Goal: Information Seeking & Learning: Learn about a topic

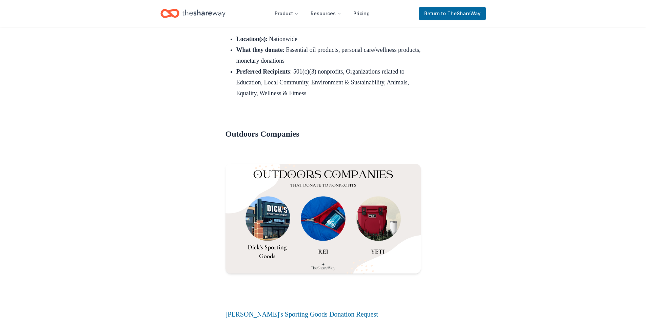
scroll to position [5023, 0]
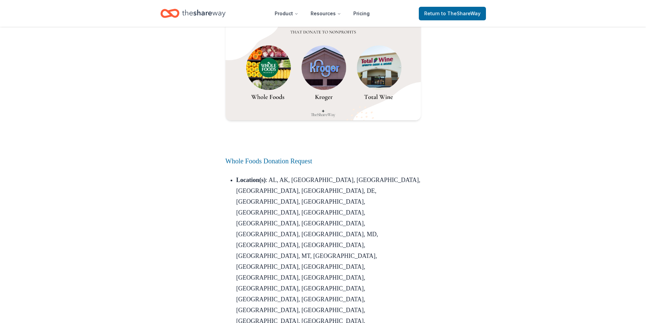
scroll to position [2752, 0]
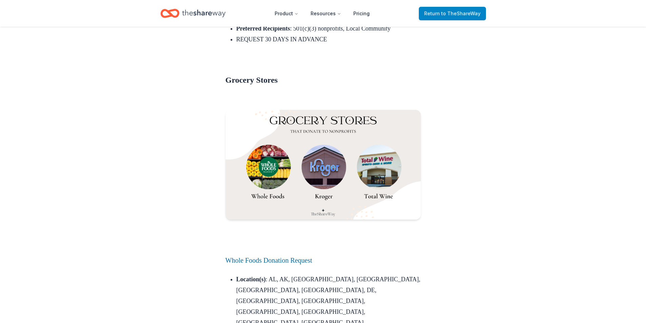
click at [463, 15] on span "to TheShareWay" at bounding box center [460, 14] width 39 height 6
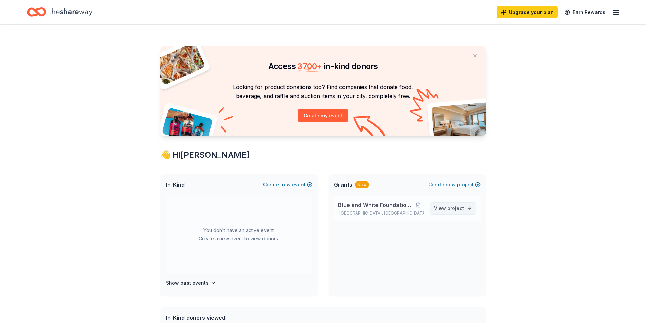
click at [451, 212] on span "View project" at bounding box center [449, 208] width 30 height 8
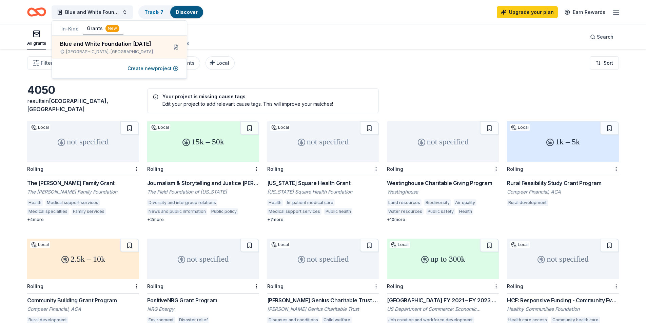
click at [617, 12] on line "button" at bounding box center [615, 12] width 5 height 0
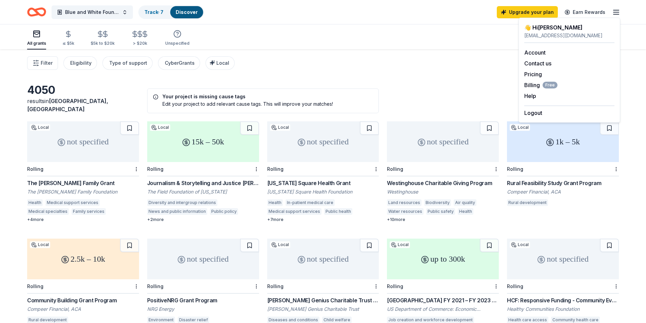
click at [449, 35] on div "All grants ≤ $5k $5k to $20k > $20k Unspecified Search" at bounding box center [323, 36] width 592 height 25
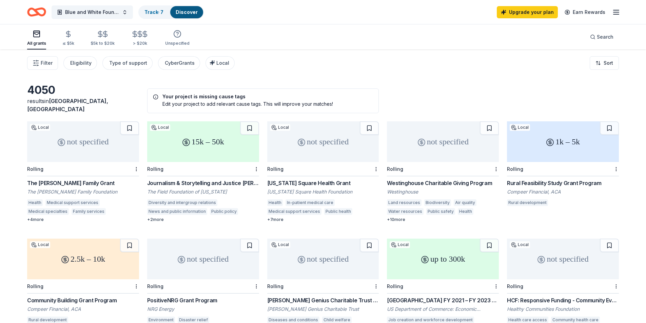
click at [324, 69] on div "Filter Eligibility Type of support CyberGrants Local Sort" at bounding box center [323, 62] width 646 height 27
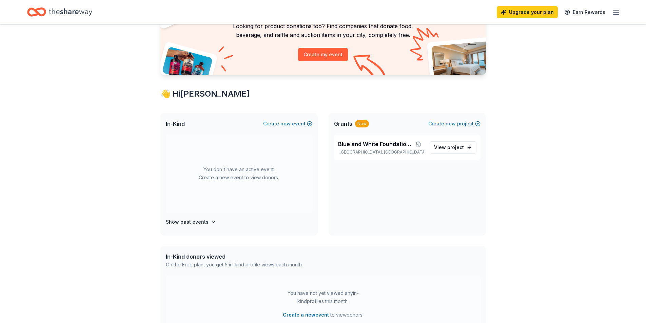
scroll to position [80, 0]
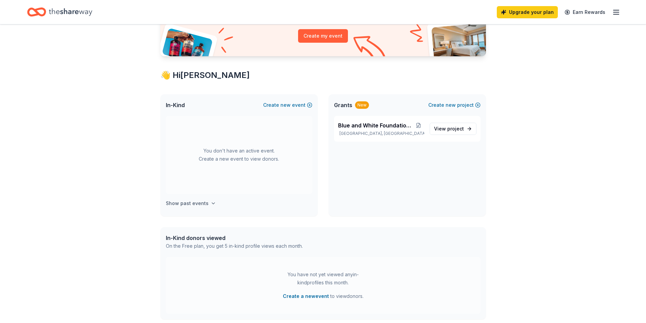
click at [198, 206] on h4 "Show past events" at bounding box center [187, 203] width 43 height 8
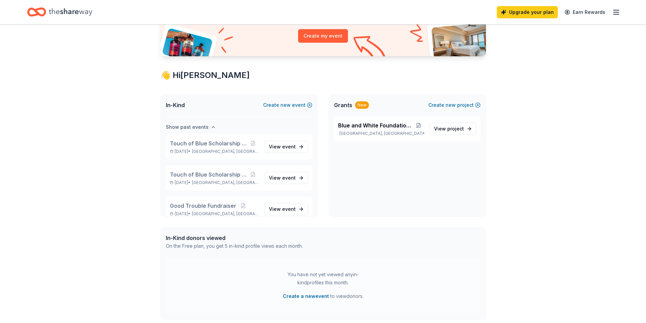
scroll to position [78, 0]
click at [282, 147] on span "event" at bounding box center [289, 145] width 14 height 6
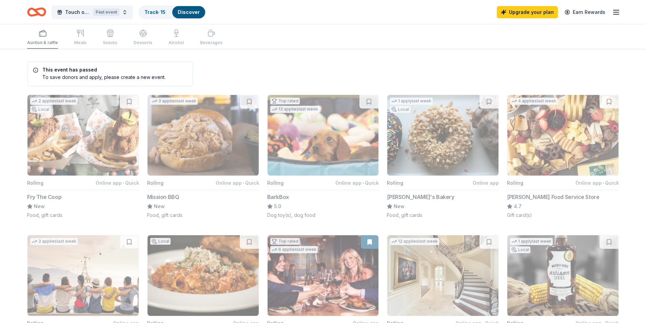
scroll to position [3, 0]
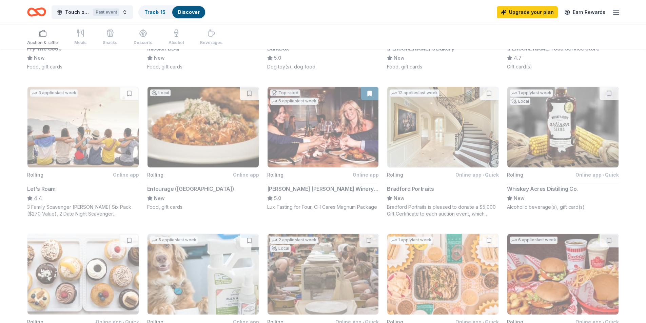
scroll to position [148, 0]
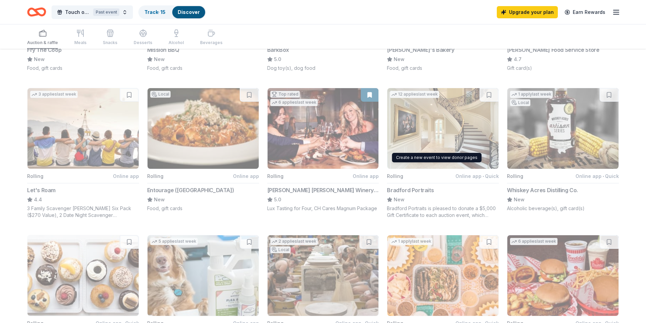
click at [459, 128] on button "12 applies last week Rolling Online app • Quick Bradford Portraits New Bradford…" at bounding box center [443, 153] width 112 height 131
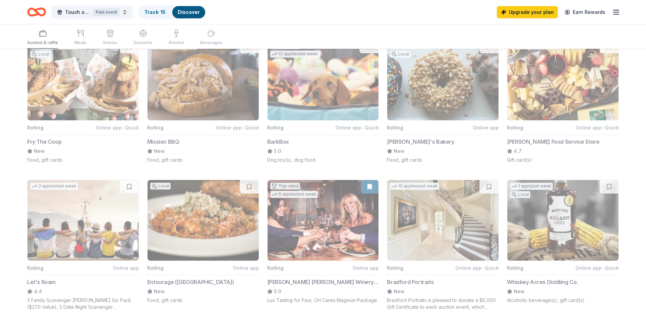
scroll to position [0, 0]
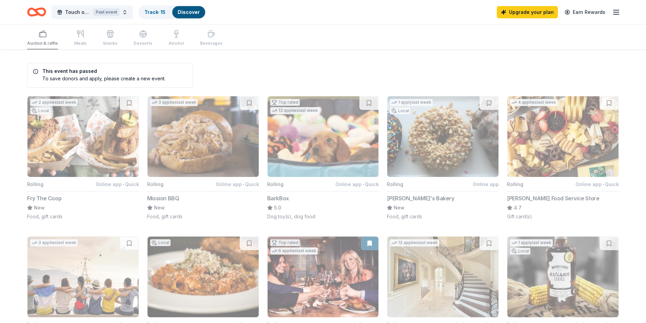
click at [80, 37] on div "Auction & raffle Meals Snacks Desserts Alcohol Beverages" at bounding box center [124, 38] width 195 height 22
click at [102, 13] on div "Past event" at bounding box center [106, 11] width 26 height 7
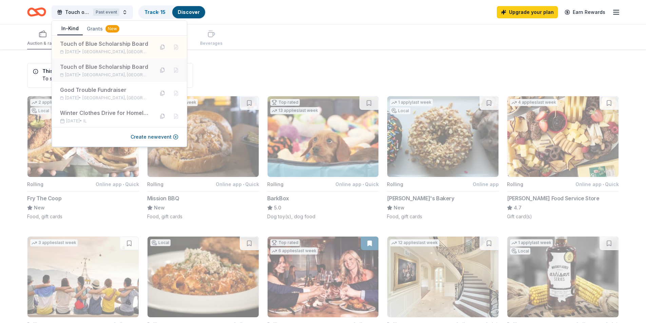
click at [101, 71] on div "Touch of Blue Scholarship Board" at bounding box center [104, 67] width 89 height 8
